Goal: Information Seeking & Learning: Learn about a topic

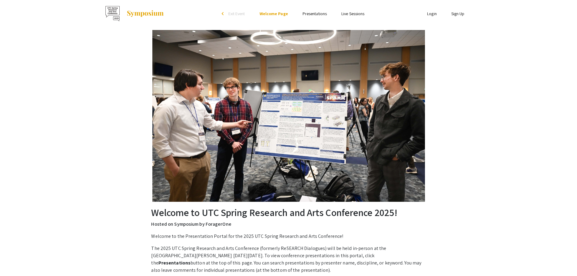
click at [316, 13] on link "Presentations" at bounding box center [314, 13] width 24 height 5
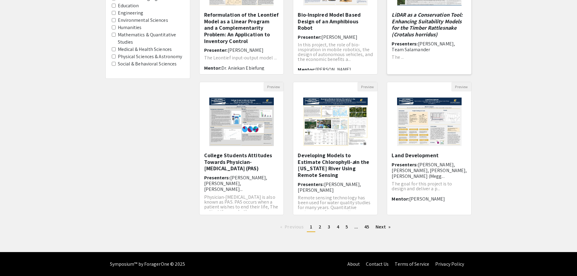
scroll to position [126, 0]
click at [320, 227] on span "2" at bounding box center [320, 226] width 3 height 6
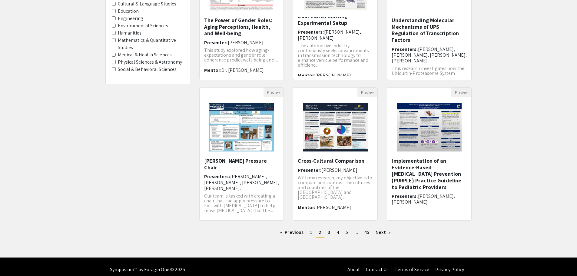
scroll to position [126, 0]
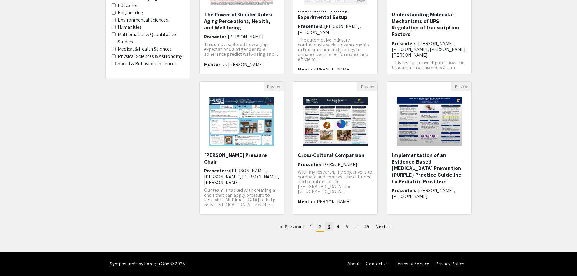
click at [328, 228] on span "3" at bounding box center [329, 226] width 2 height 6
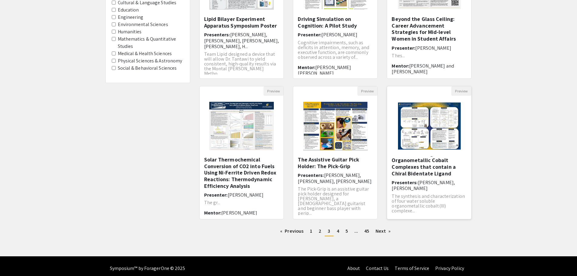
scroll to position [19, 0]
click at [339, 232] on link "page 4" at bounding box center [338, 230] width 8 height 9
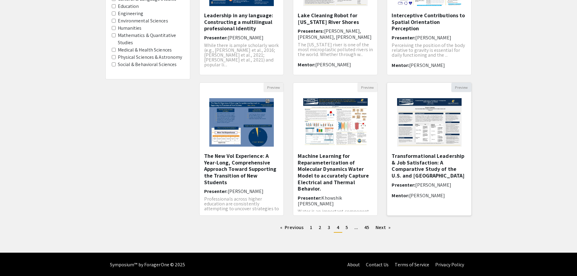
scroll to position [126, 0]
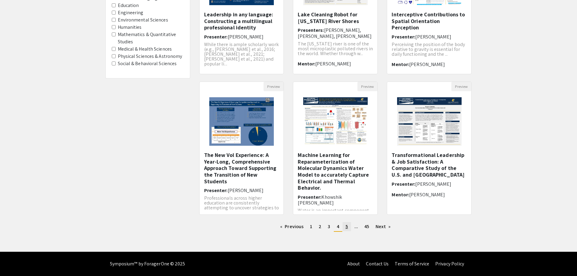
click at [346, 227] on span "5" at bounding box center [346, 226] width 2 height 6
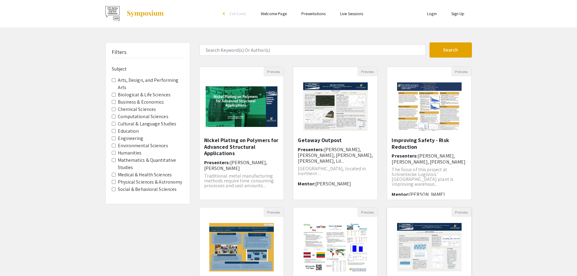
scroll to position [121, 0]
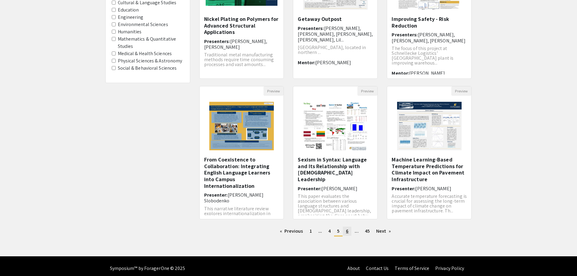
click at [349, 231] on link "page 6" at bounding box center [347, 230] width 8 height 9
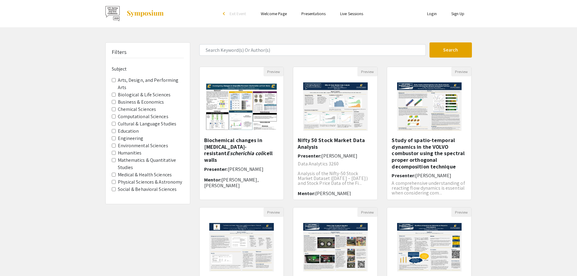
click at [113, 175] on Sciences "Medical & Health Sciences" at bounding box center [114, 175] width 4 height 4
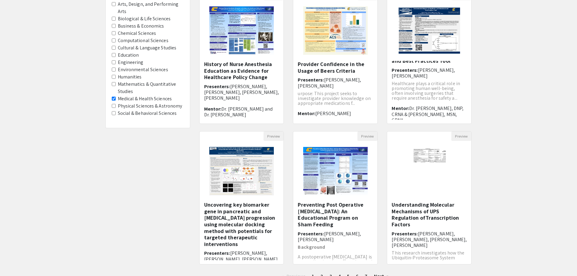
scroll to position [65, 0]
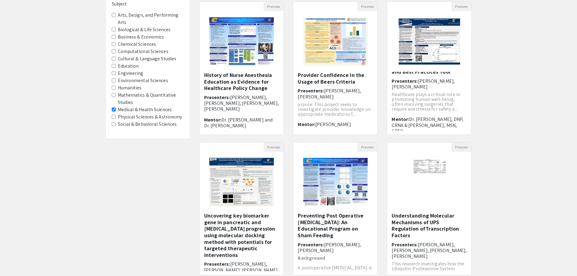
click at [113, 110] on Sciences "Medical & Health Sciences" at bounding box center [114, 109] width 4 height 4
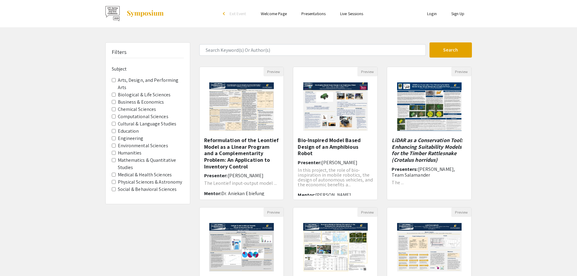
click at [114, 190] on Sciences "Social & Behavioral Sciences" at bounding box center [114, 189] width 4 height 4
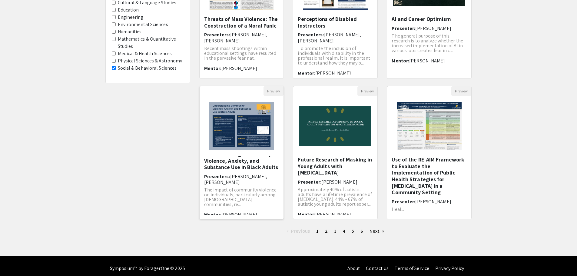
scroll to position [126, 0]
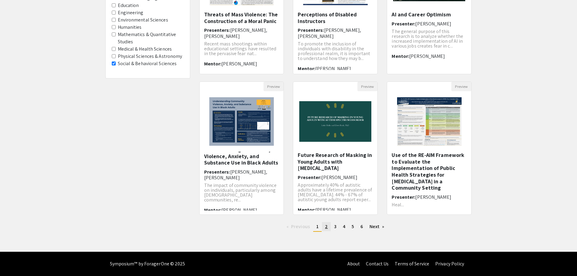
click at [325, 227] on span "2" at bounding box center [326, 226] width 3 height 6
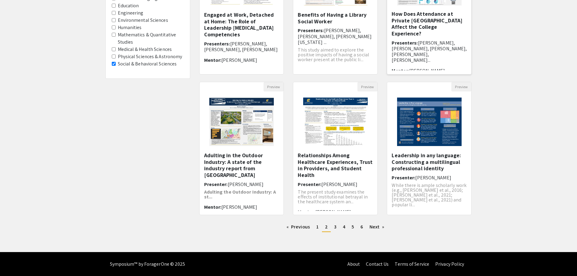
scroll to position [126, 0]
click at [334, 228] on span "3" at bounding box center [335, 226] width 2 height 6
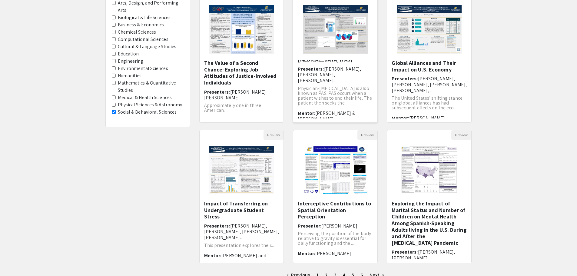
scroll to position [91, 0]
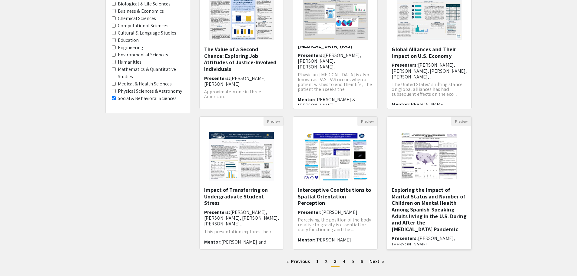
click at [424, 202] on h5 "Exploring the Impact of Marital Status and Number of Children on Mental Health …" at bounding box center [429, 210] width 75 height 46
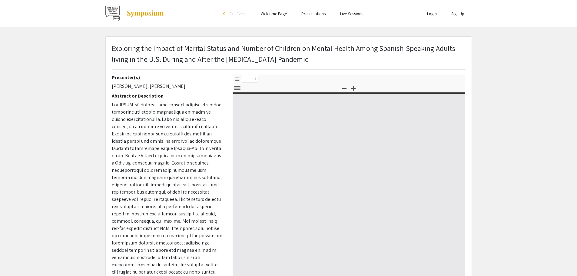
select select "custom"
type input "0"
select select "custom"
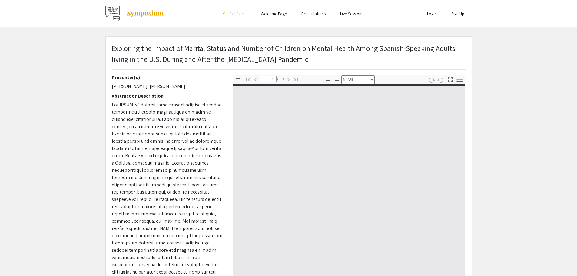
type input "1"
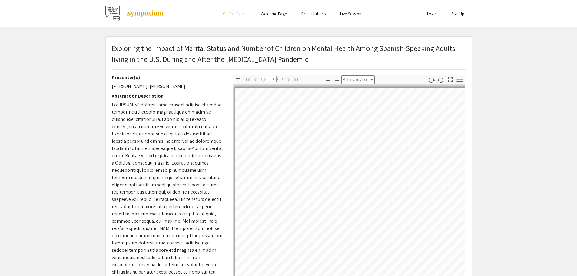
select select "auto"
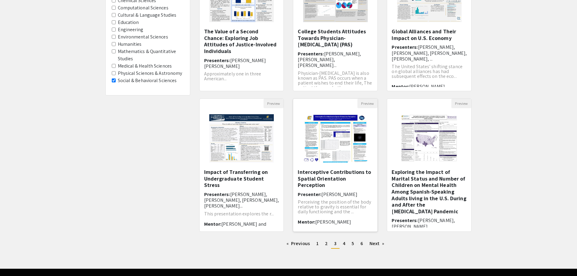
scroll to position [126, 0]
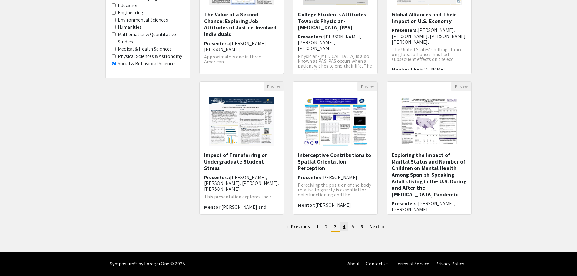
click at [343, 226] on span "4" at bounding box center [344, 226] width 2 height 6
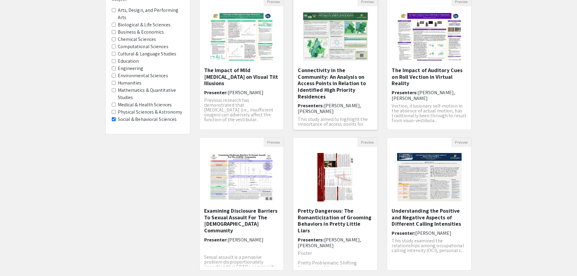
scroll to position [126, 0]
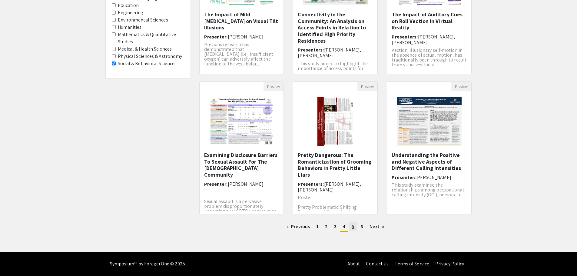
click at [353, 230] on link "page 5" at bounding box center [353, 226] width 8 height 9
